Goal: Obtain resource: Download file/media

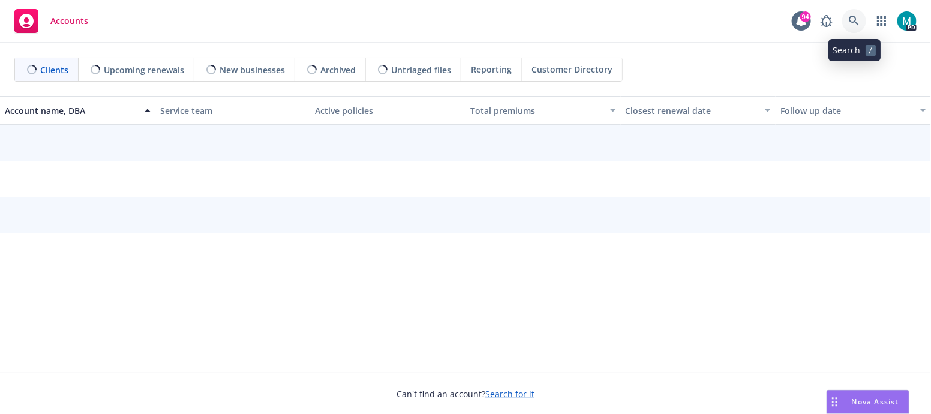
click at [853, 19] on icon at bounding box center [853, 21] width 11 height 11
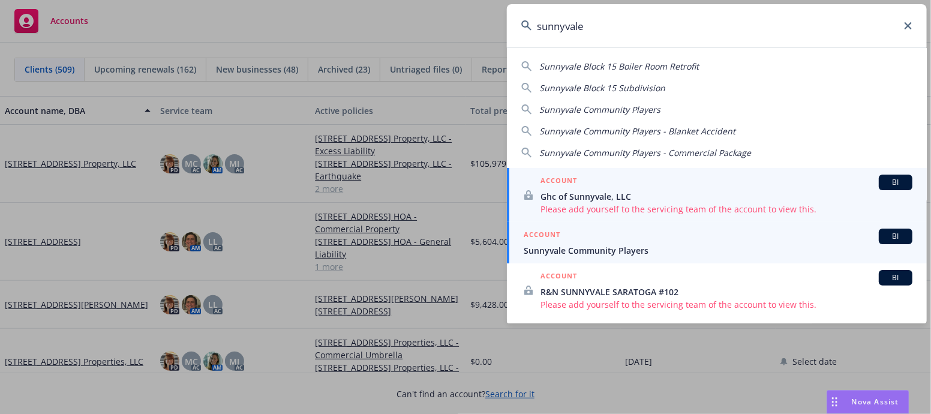
type input "sunnyvale"
click at [605, 248] on span "Sunnyvale Community Players" at bounding box center [717, 250] width 389 height 13
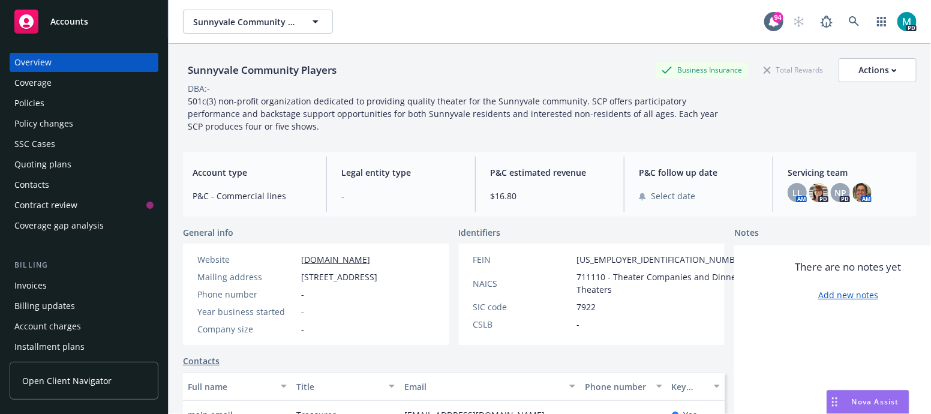
click at [52, 100] on div "Policies" at bounding box center [83, 103] width 139 height 19
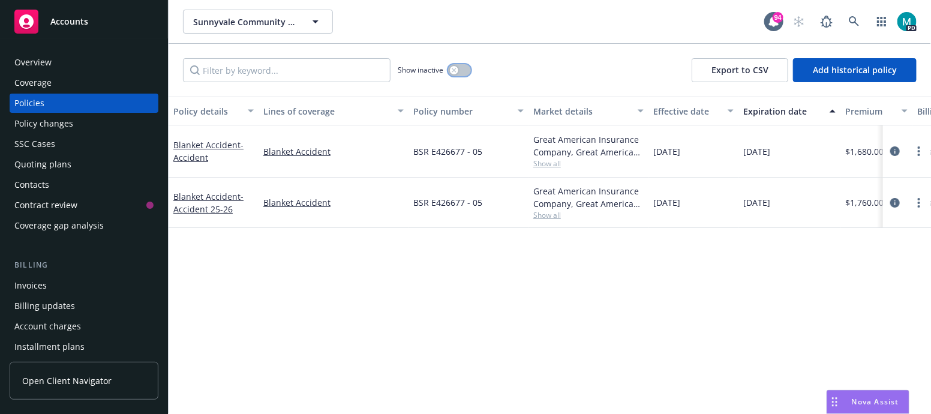
click at [462, 70] on button "button" at bounding box center [459, 70] width 23 height 12
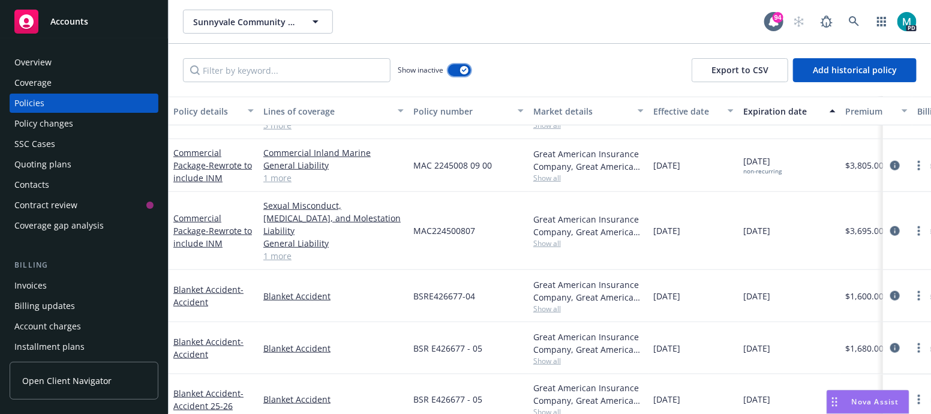
scroll to position [432, 0]
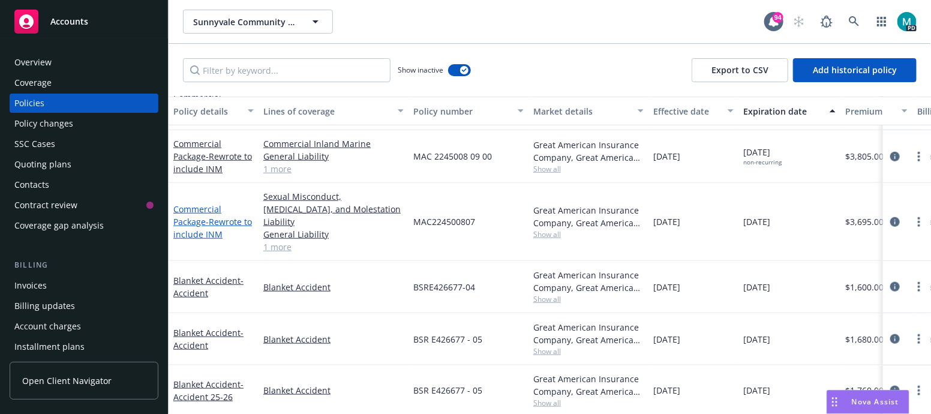
click at [222, 216] on span "- Rewrote to include INM" at bounding box center [212, 228] width 79 height 24
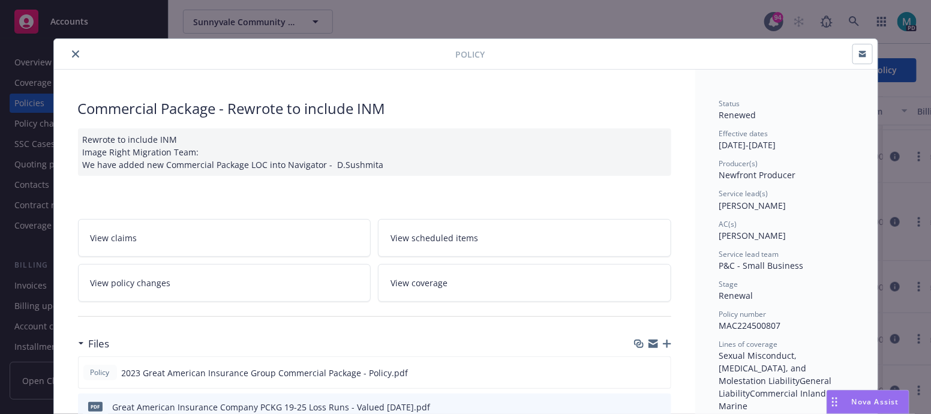
click at [72, 52] on icon "close" at bounding box center [75, 53] width 7 height 7
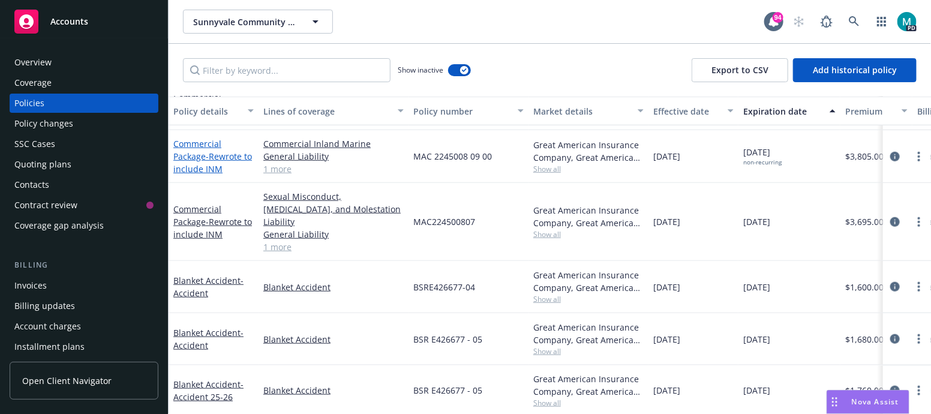
click at [192, 158] on link "Commercial Package - Rewrote to include INM" at bounding box center [212, 156] width 79 height 37
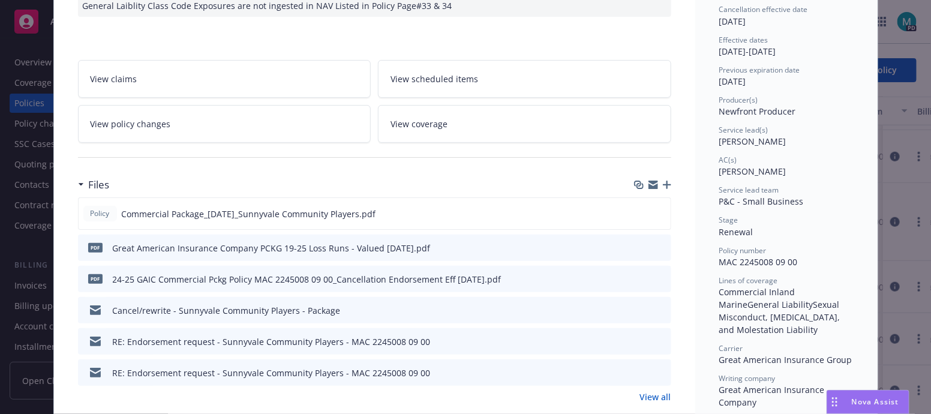
scroll to position [225, 0]
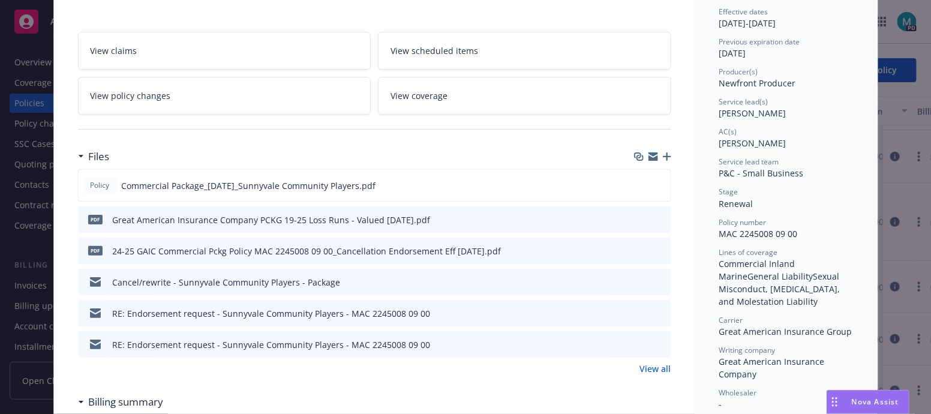
click at [635, 249] on icon "download file" at bounding box center [640, 250] width 10 height 10
